Goal: Task Accomplishment & Management: Use online tool/utility

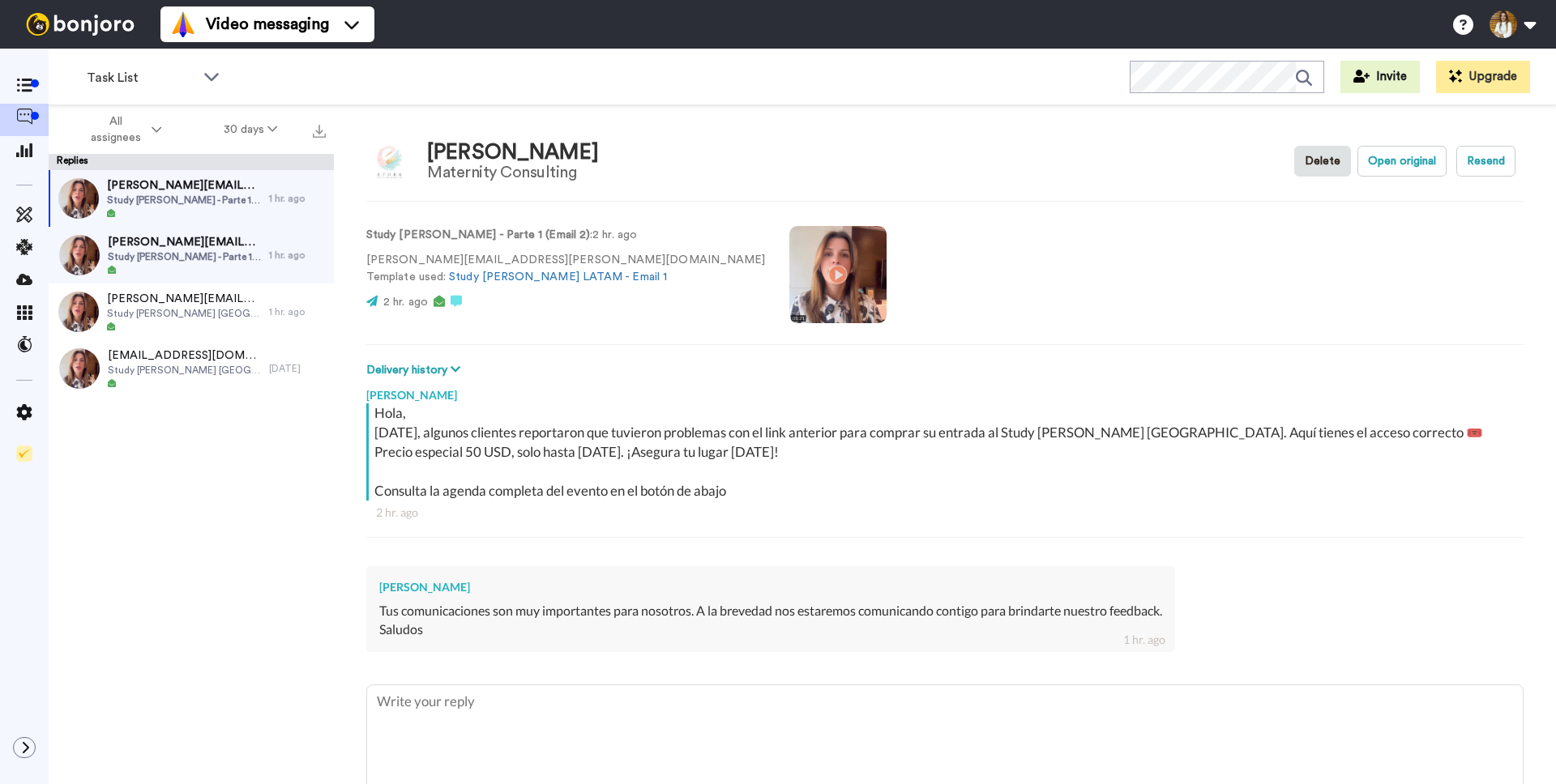
scroll to position [57, 0]
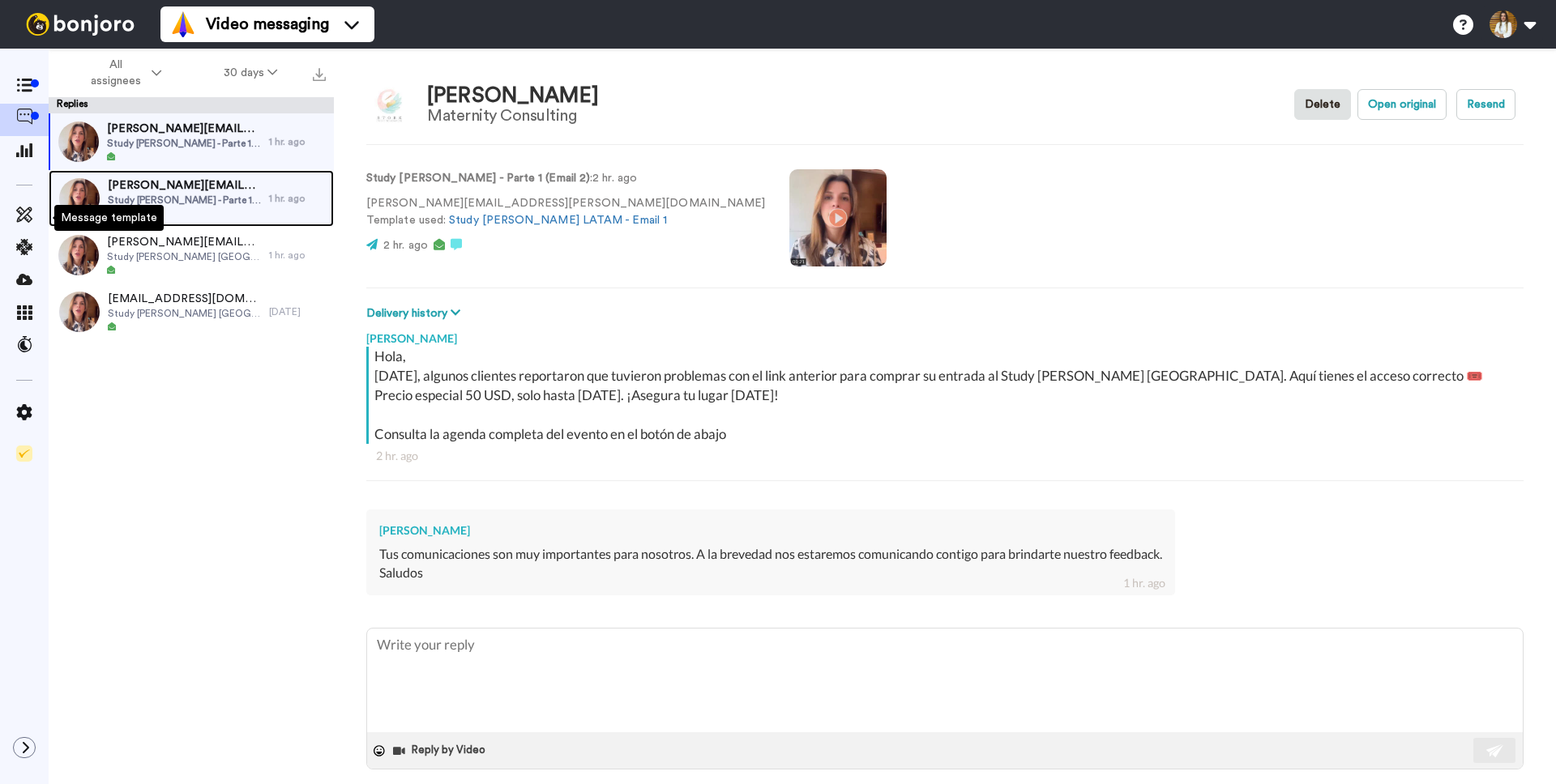
click at [182, 189] on span "silvina@inspired-way.com" at bounding box center [184, 185] width 153 height 16
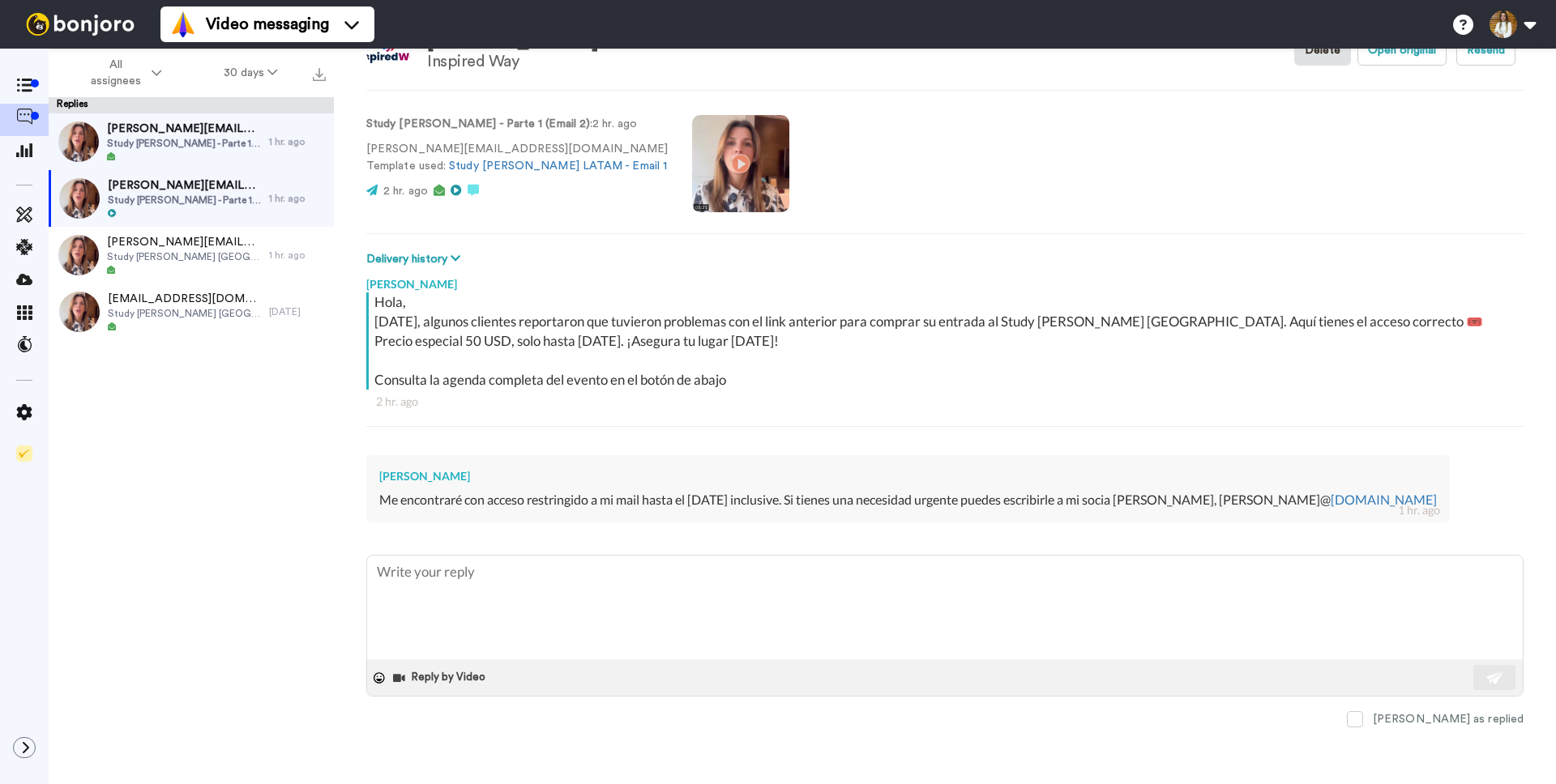
scroll to position [73, 0]
click at [213, 145] on span "Study Hall - Parte 1 (Email 2)" at bounding box center [184, 143] width 154 height 13
type textarea "x"
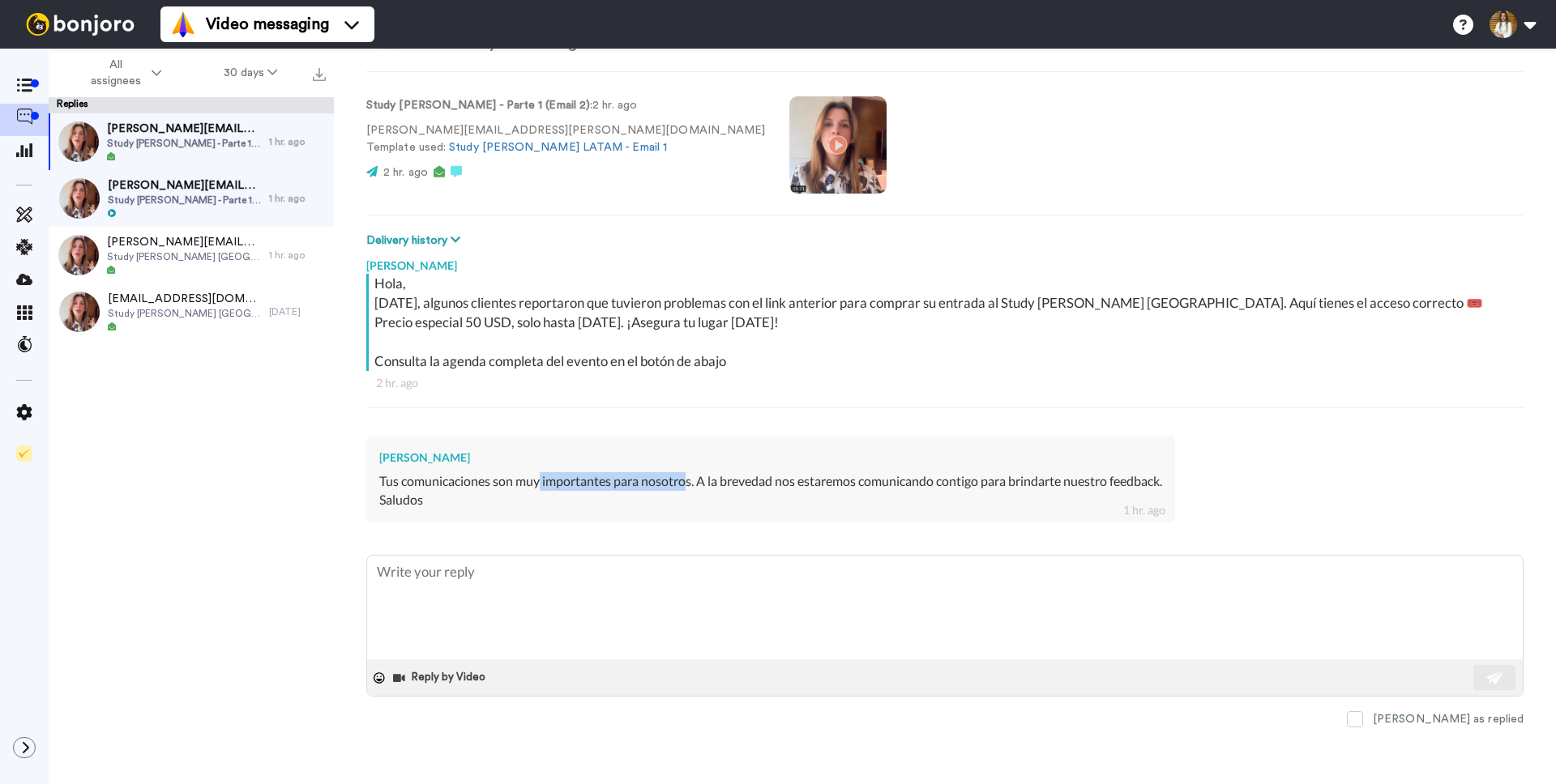
drag, startPoint x: 550, startPoint y: 482, endPoint x: 689, endPoint y: 477, distance: 139.1
click at [684, 477] on div "Tus comunicaciones son muy importantes para nosotros. A la brevedad nos estarem…" at bounding box center [771, 491] width 783 height 37
click at [689, 477] on div "Tus comunicaciones son muy importantes para nosotros. A la brevedad nos estarem…" at bounding box center [771, 491] width 783 height 37
click at [25, 84] on icon at bounding box center [24, 86] width 16 height 14
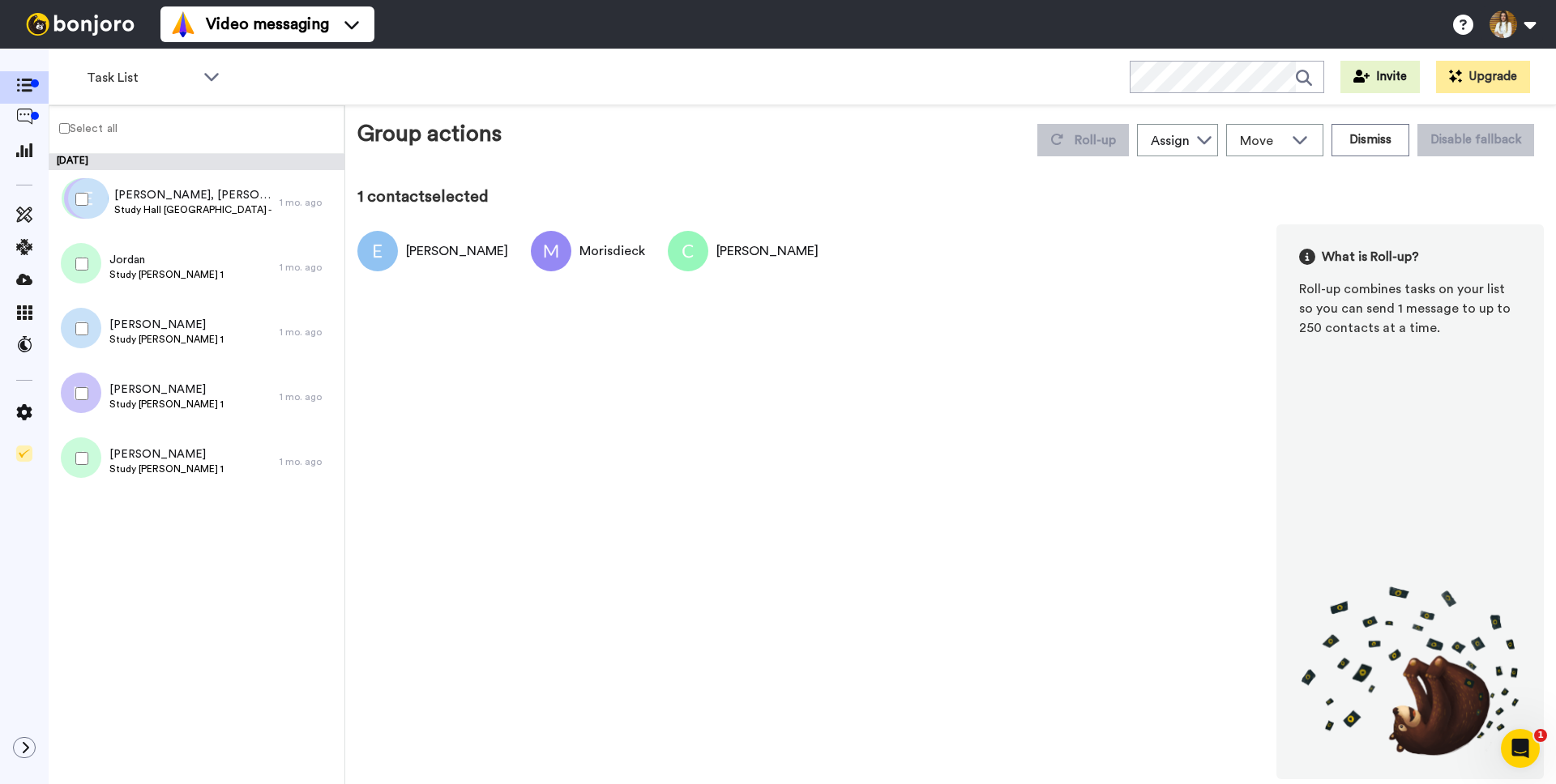
click at [80, 270] on div at bounding box center [78, 263] width 58 height 57
click at [77, 319] on div at bounding box center [78, 329] width 58 height 57
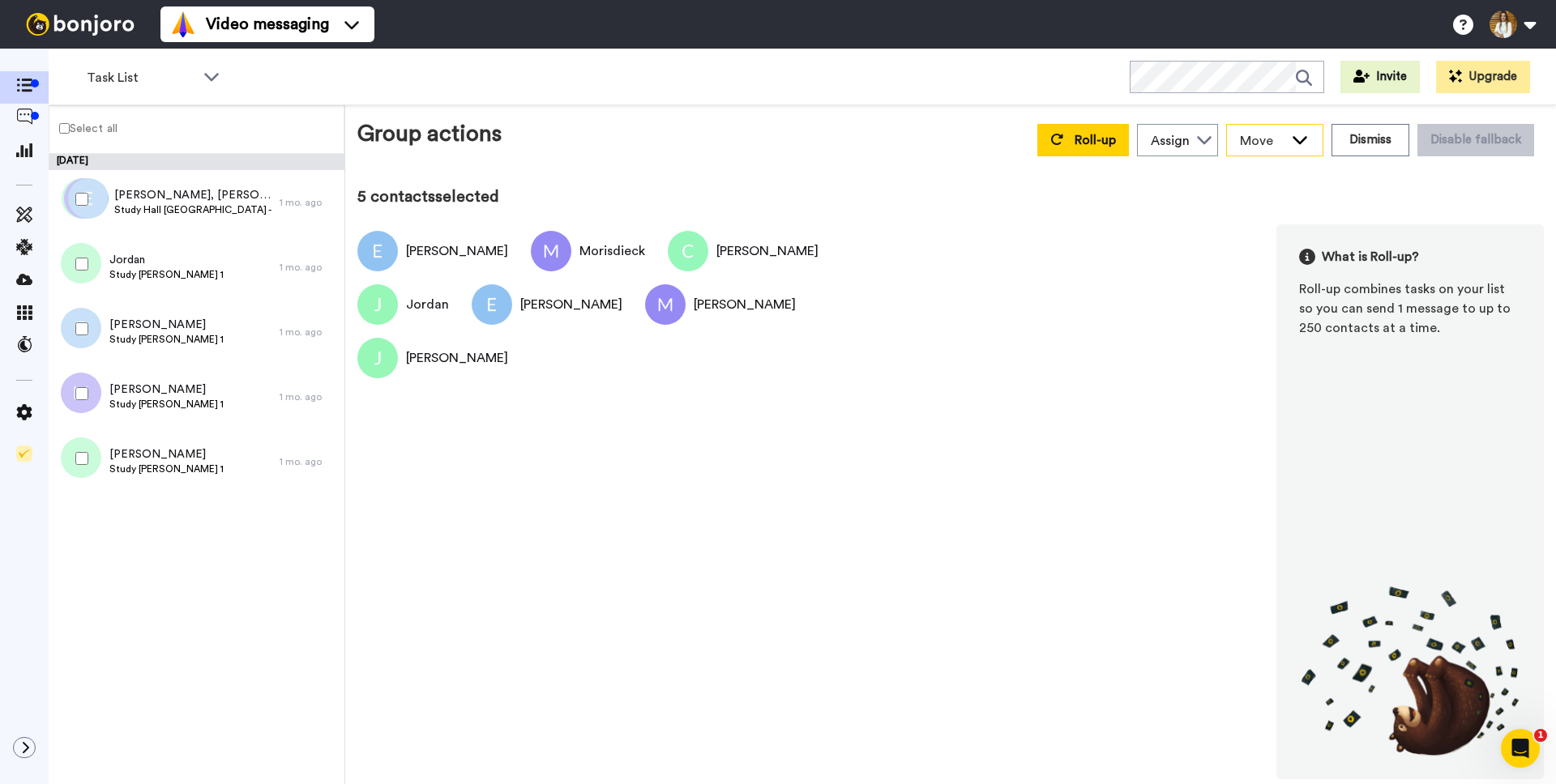
click at [1291, 146] on div "Move" at bounding box center [1274, 140] width 96 height 30
click at [1348, 138] on button "Dismiss" at bounding box center [1370, 140] width 78 height 32
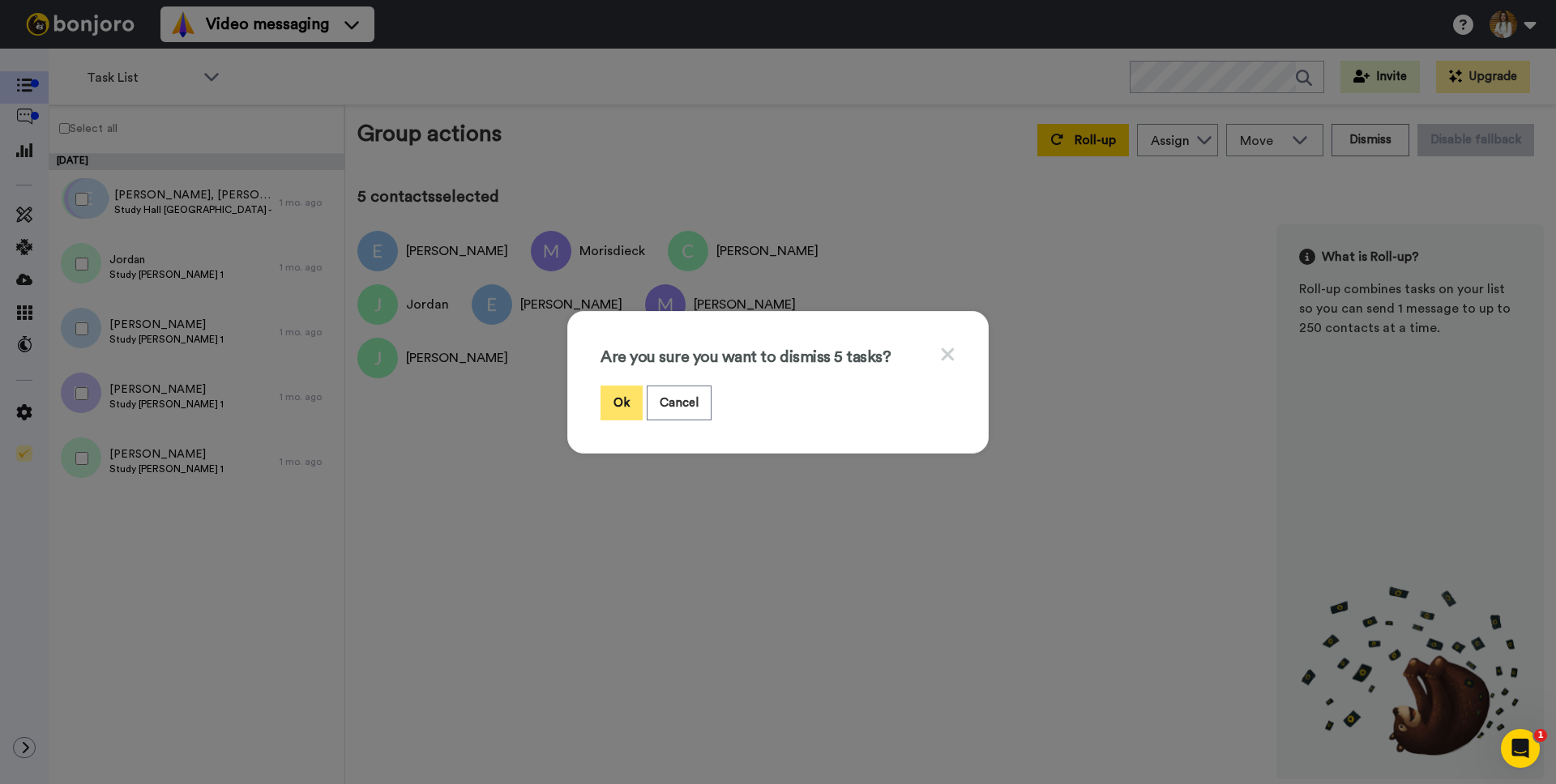
click at [616, 405] on button "Ok" at bounding box center [622, 402] width 42 height 35
